Goal: Task Accomplishment & Management: Manage account settings

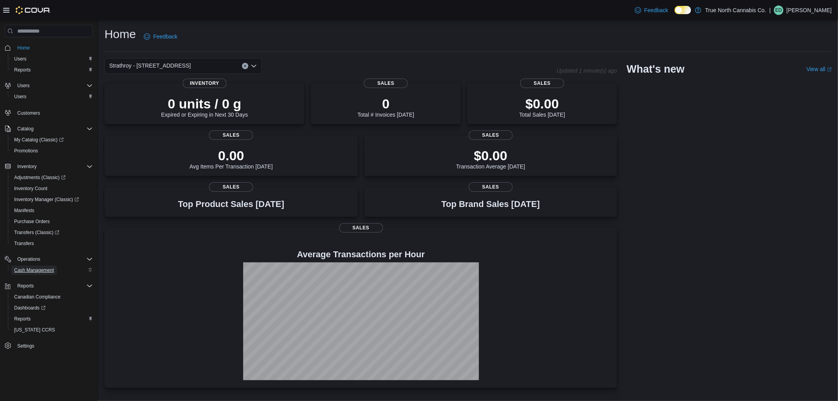
click at [39, 267] on span "Cash Management" at bounding box center [34, 270] width 40 height 6
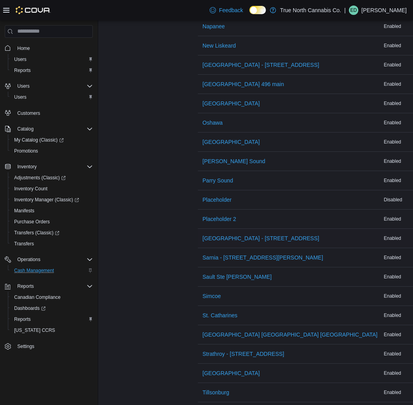
scroll to position [816, 0]
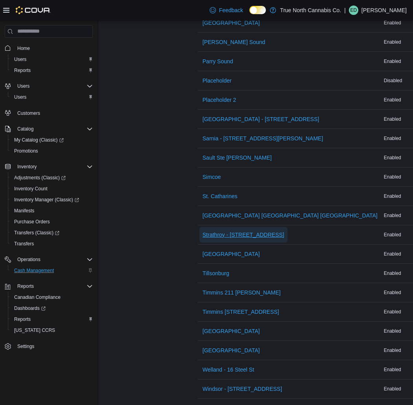
click at [244, 231] on span "Strathroy - [STREET_ADDRESS]" at bounding box center [243, 235] width 82 height 8
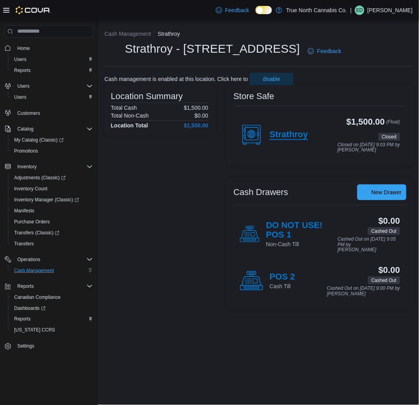
click at [298, 135] on h4 "Strathroy" at bounding box center [289, 135] width 39 height 10
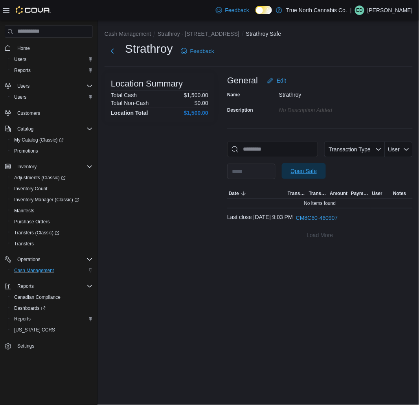
click at [317, 171] on span "Open Safe" at bounding box center [304, 171] width 26 height 8
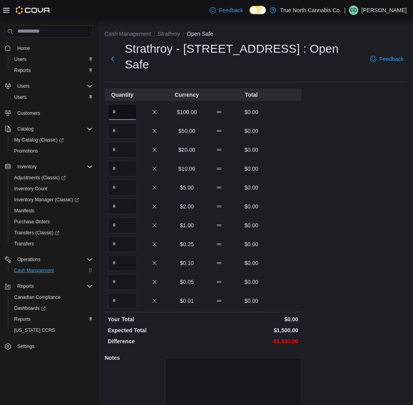
click at [135, 104] on input "Quantity" at bounding box center [122, 112] width 29 height 16
type input "*"
type input "**"
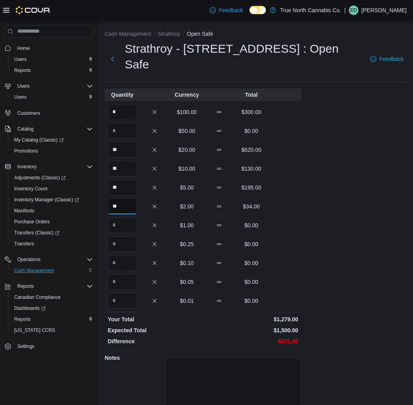
type input "**"
type input "***"
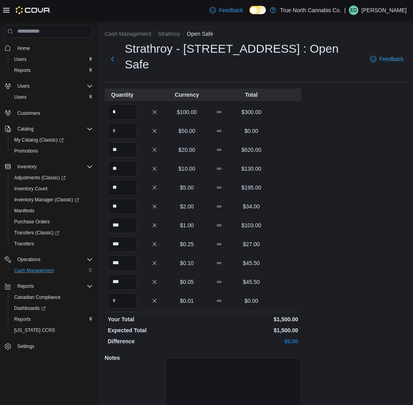
click at [344, 253] on div "Cash Management Strathroy Open Safe Strathroy - [STREET_ADDRESS] : Open Safe Fe…" at bounding box center [255, 232] width 314 height 425
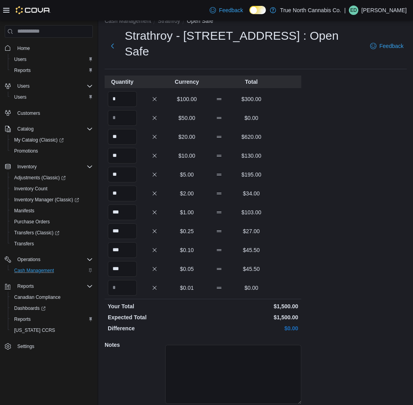
scroll to position [25, 0]
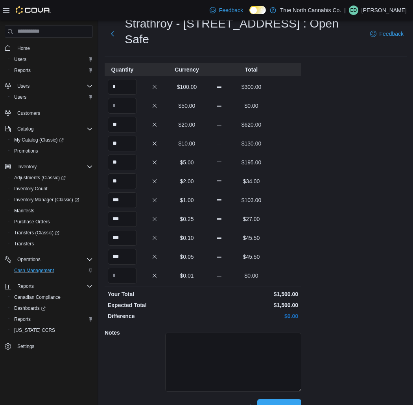
drag, startPoint x: 294, startPoint y: 385, endPoint x: 299, endPoint y: 381, distance: 6.5
click at [295, 399] on span "Save" at bounding box center [279, 407] width 35 height 16
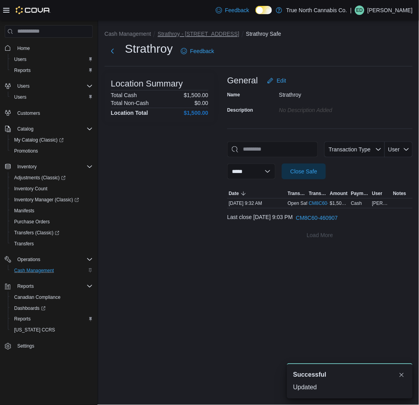
click at [190, 33] on button "Strathroy - [STREET_ADDRESS]" at bounding box center [199, 34] width 82 height 6
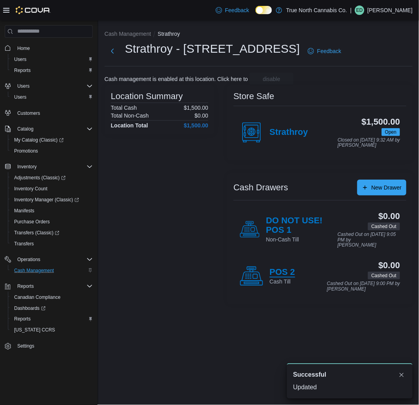
click at [283, 272] on h4 "POS 2" at bounding box center [283, 272] width 26 height 10
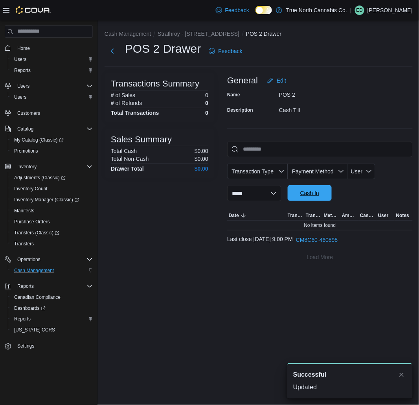
click at [319, 193] on span "Cash In" at bounding box center [309, 193] width 19 height 8
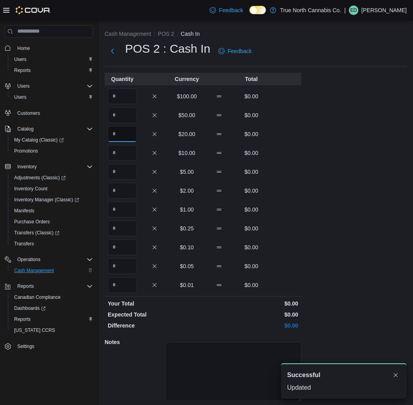
click at [124, 131] on input "Quantity" at bounding box center [122, 134] width 29 height 16
click at [127, 150] on input "Quantity" at bounding box center [122, 153] width 29 height 16
type input "*"
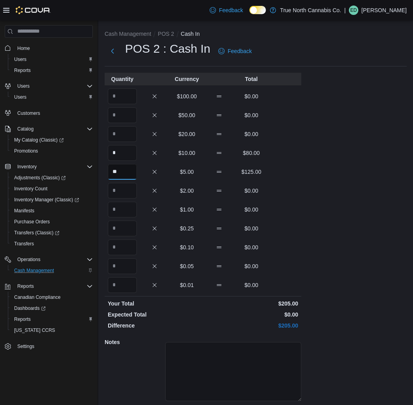
type input "**"
type input "*"
type input "**"
type input "*"
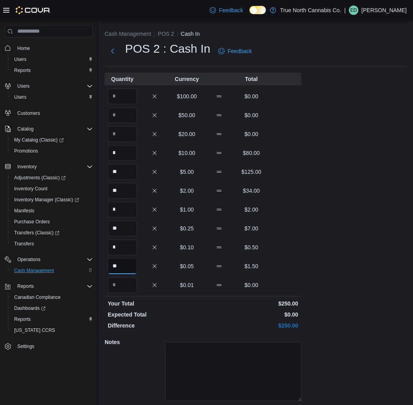
type input "**"
click at [336, 277] on div "Cash Management POS 2 Cash In POS 2 : Cash In Feedback Quantity Currency Total …" at bounding box center [255, 225] width 314 height 410
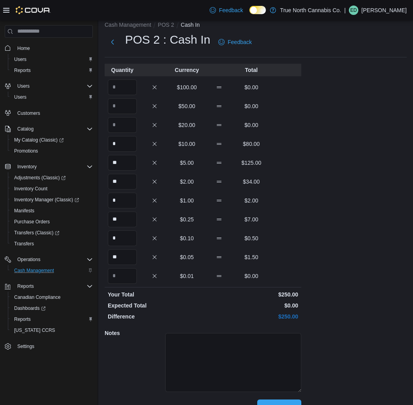
scroll to position [25, 0]
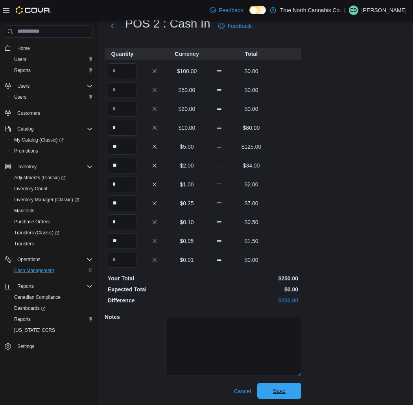
click at [290, 388] on span "Save" at bounding box center [279, 391] width 35 height 16
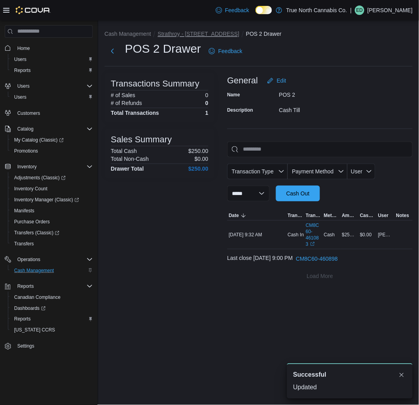
click at [185, 35] on button "Strathroy - [STREET_ADDRESS]" at bounding box center [199, 34] width 82 height 6
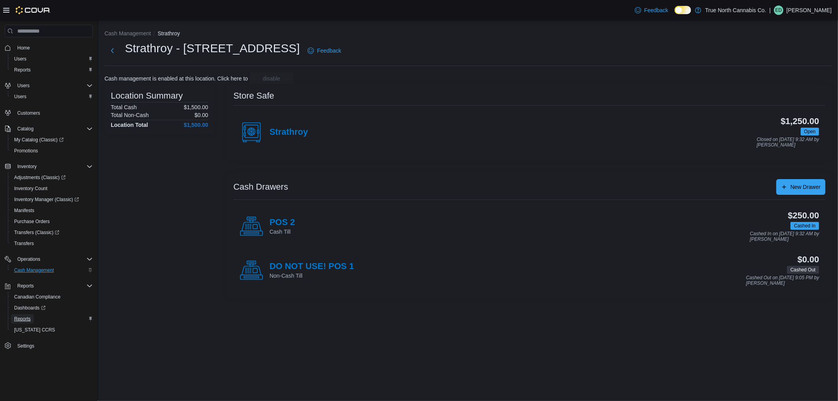
click at [25, 316] on span "Reports" at bounding box center [22, 319] width 17 height 6
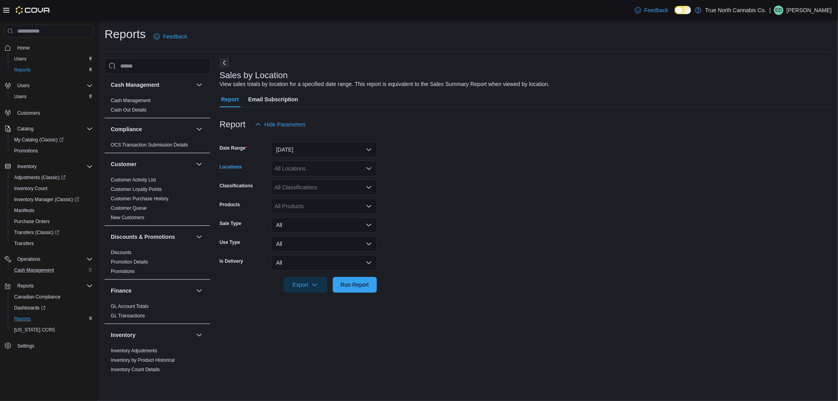
click at [319, 171] on div "All Locations" at bounding box center [323, 169] width 105 height 16
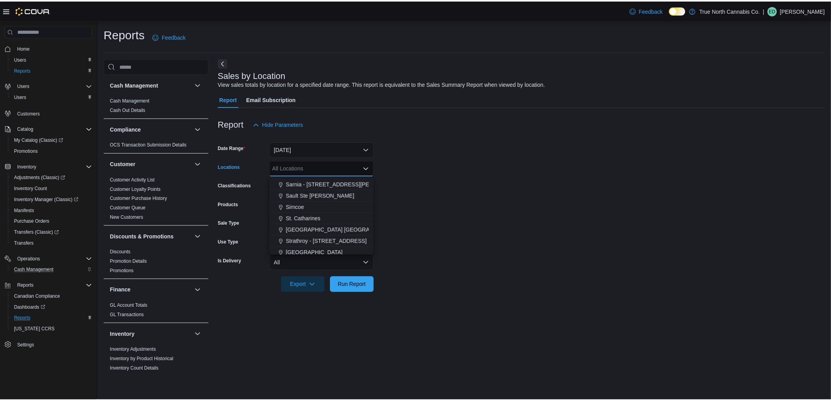
scroll to position [524, 0]
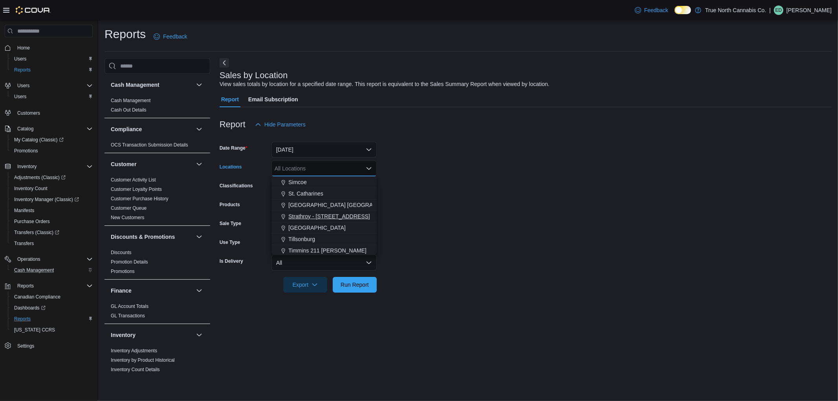
click at [332, 218] on span "Strathroy - [STREET_ADDRESS]" at bounding box center [329, 217] width 82 height 8
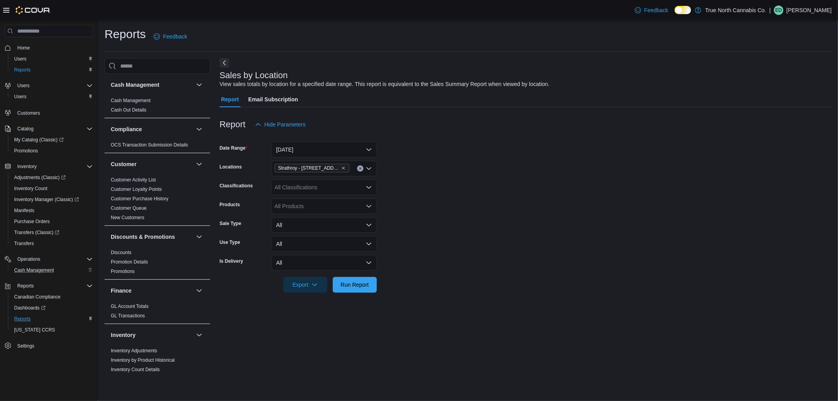
click at [477, 238] on form "Date Range [DATE] Locations [GEOGRAPHIC_DATA] - [STREET_ADDRESS] Classification…" at bounding box center [526, 212] width 612 height 160
click at [368, 283] on span "Run Report" at bounding box center [355, 285] width 28 height 8
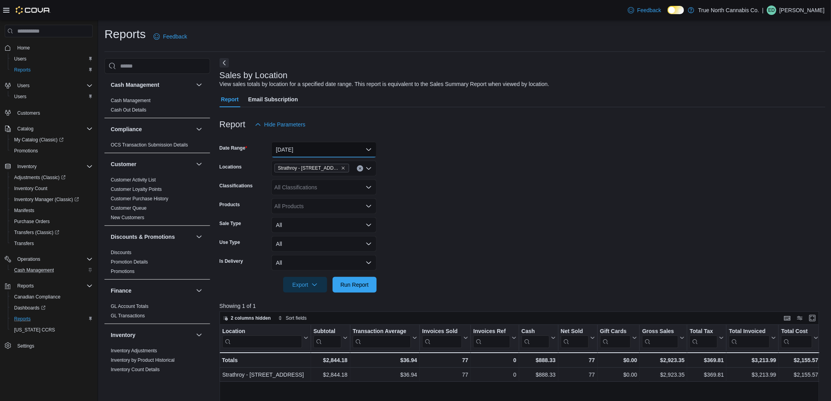
click at [344, 150] on button "[DATE]" at bounding box center [323, 150] width 105 height 16
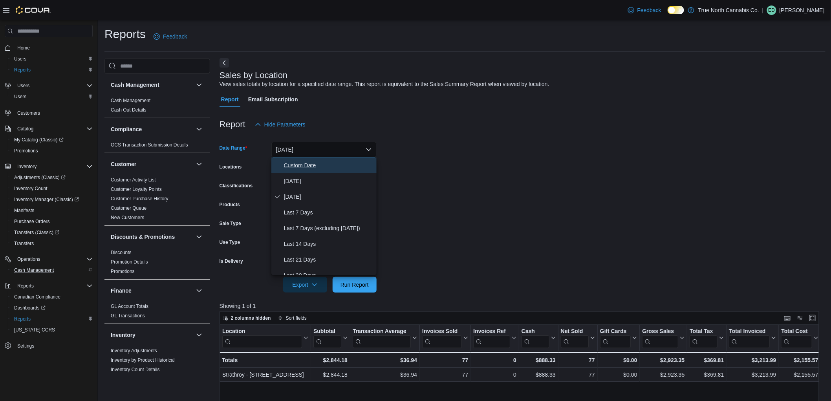
click at [326, 166] on span "Custom Date" at bounding box center [329, 165] width 90 height 9
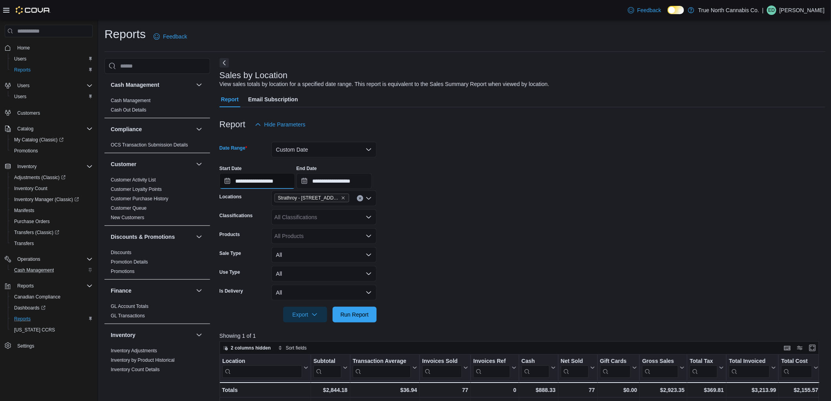
click at [281, 189] on input "**********" at bounding box center [257, 181] width 75 height 16
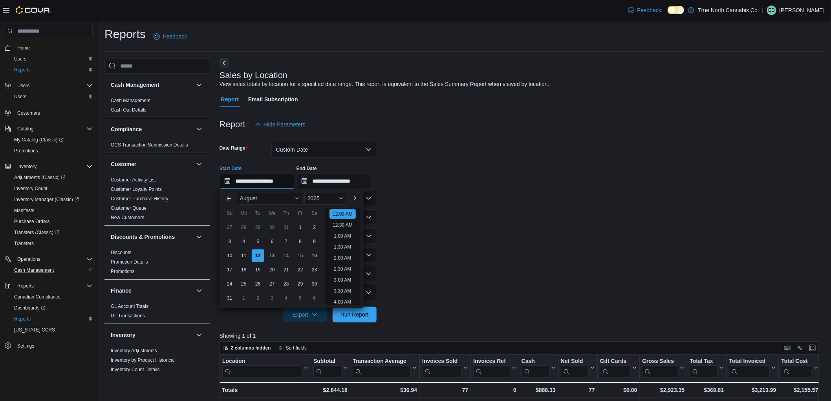
scroll to position [24, 0]
click at [229, 256] on div "10" at bounding box center [230, 256] width 14 height 14
type input "**********"
drag, startPoint x: 455, startPoint y: 268, endPoint x: 409, endPoint y: 299, distance: 55.8
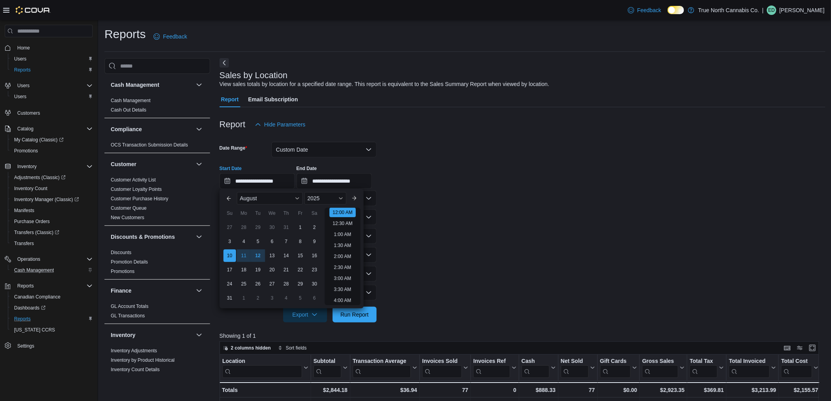
click at [449, 275] on form "**********" at bounding box center [523, 227] width 606 height 190
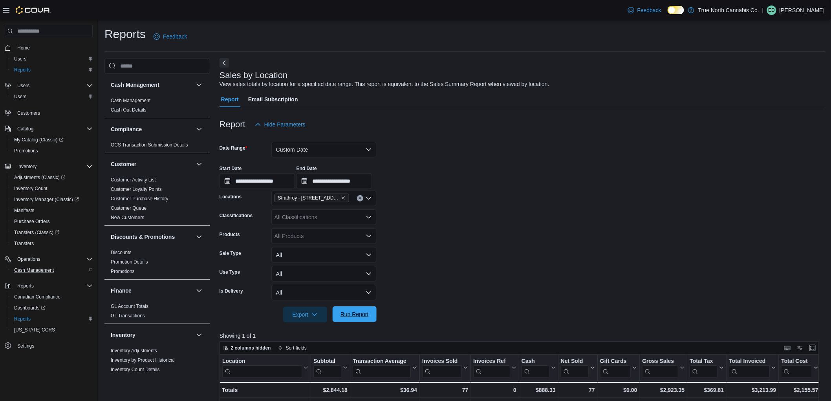
click at [369, 312] on span "Run Report" at bounding box center [354, 314] width 35 height 16
click at [350, 152] on button "Custom Date" at bounding box center [323, 150] width 105 height 16
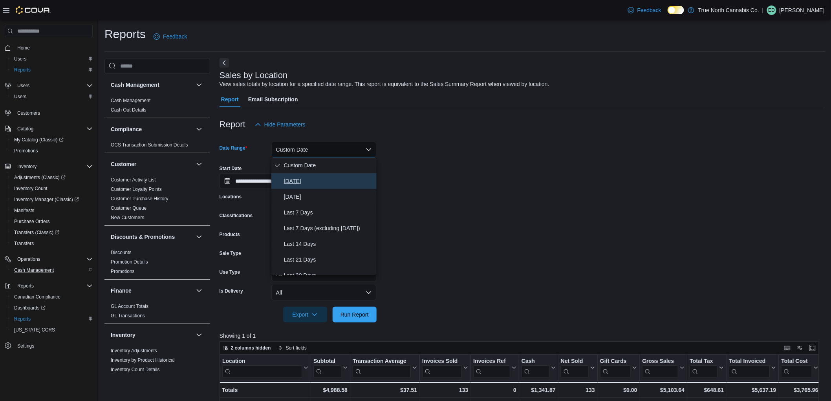
click at [319, 180] on span "[DATE]" at bounding box center [329, 180] width 90 height 9
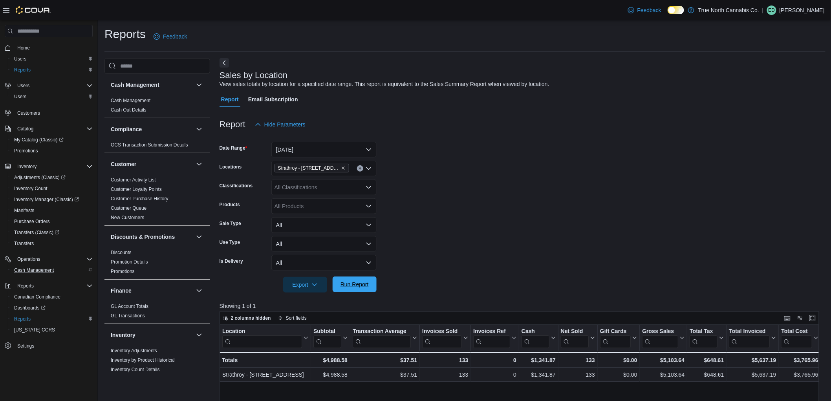
click at [362, 283] on span "Run Report" at bounding box center [355, 285] width 28 height 8
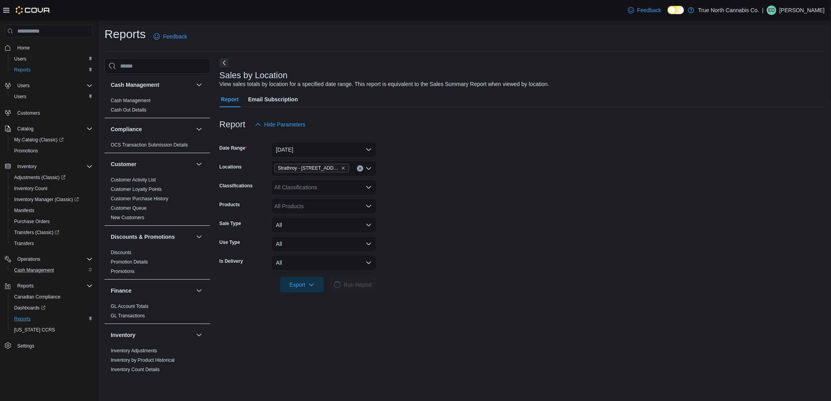
click at [476, 185] on form "Date Range [DATE] Locations [GEOGRAPHIC_DATA] - [STREET_ADDRESS] Classification…" at bounding box center [522, 212] width 605 height 160
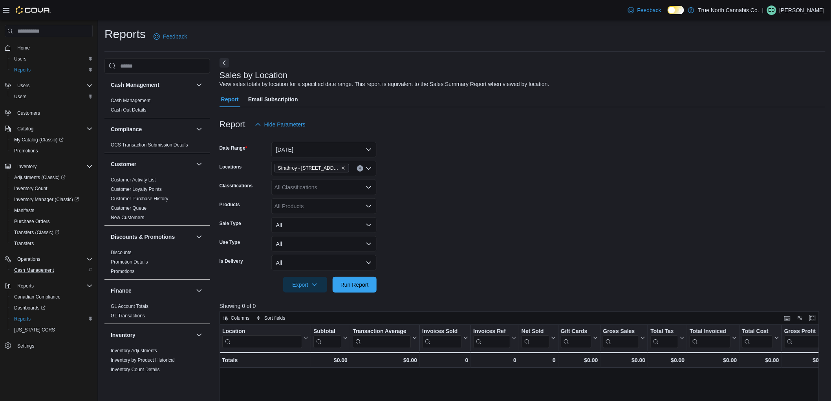
scroll to position [237, 0]
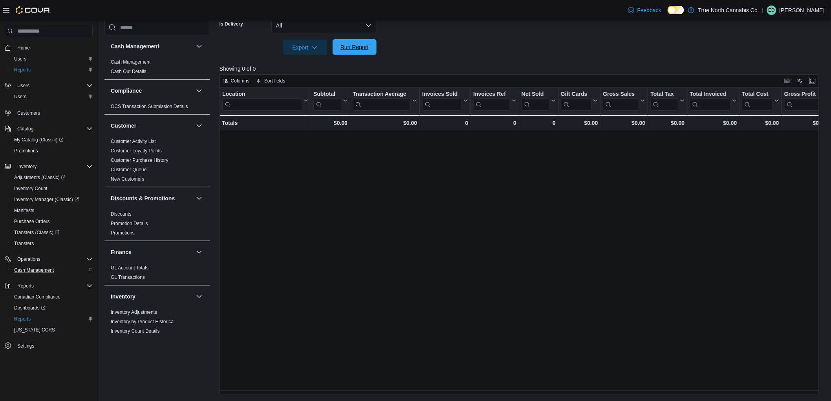
click at [365, 50] on span "Run Report" at bounding box center [355, 47] width 28 height 8
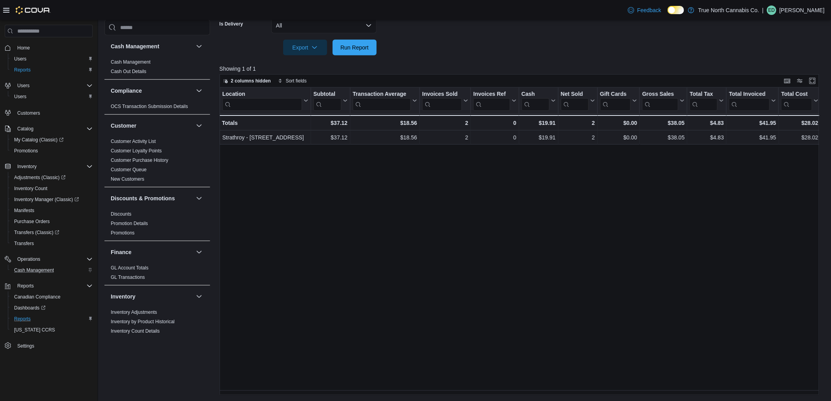
click at [419, 36] on div at bounding box center [523, 36] width 606 height 6
click at [350, 50] on span "Run Report" at bounding box center [355, 47] width 28 height 8
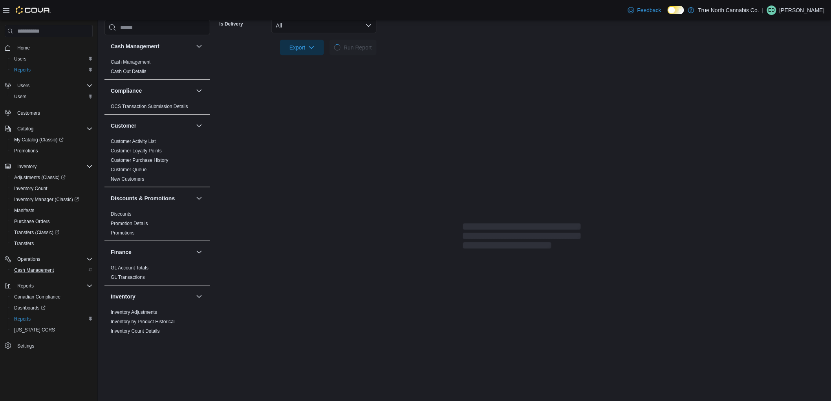
scroll to position [0, 0]
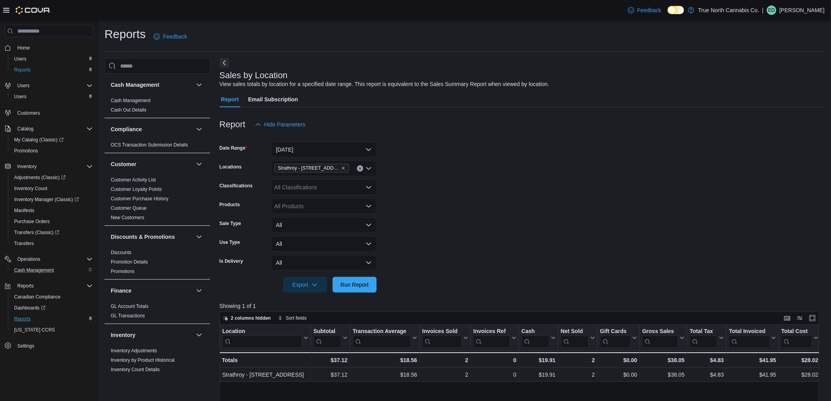
click at [481, 173] on form "Date Range [DATE] Locations [GEOGRAPHIC_DATA] - [STREET_ADDRESS] Classification…" at bounding box center [523, 212] width 606 height 160
